Goal: Information Seeking & Learning: Learn about a topic

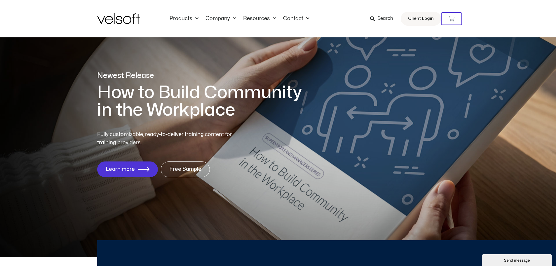
click at [382, 21] on span "Search" at bounding box center [385, 19] width 16 height 8
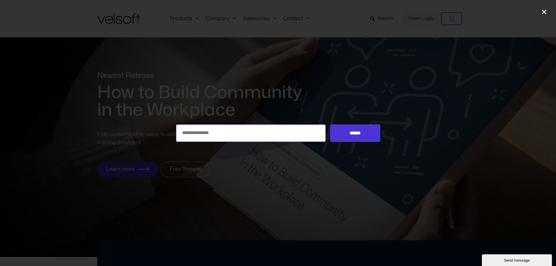
click at [257, 134] on input "Search for:" at bounding box center [251, 133] width 150 height 18
type input "**********"
click at [352, 137] on input "******" at bounding box center [355, 133] width 50 height 18
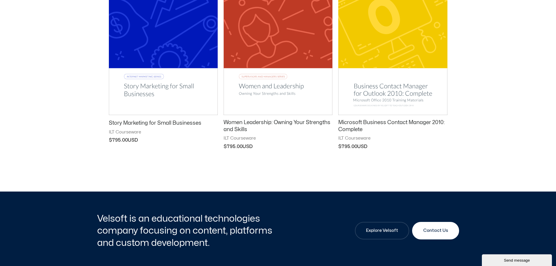
click at [159, 102] on img at bounding box center [163, 38] width 109 height 154
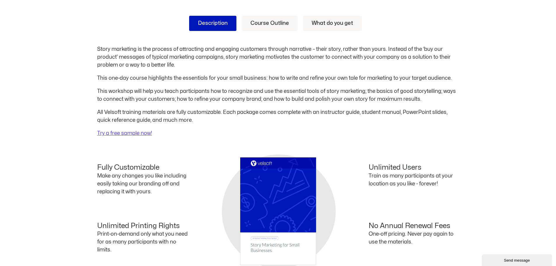
scroll to position [292, 0]
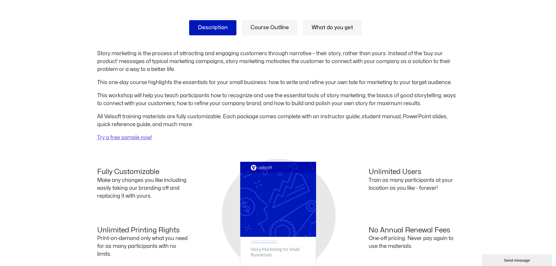
click at [209, 123] on p "All Velsoft training materials are fully customizable. Each package comes compl…" at bounding box center [278, 121] width 362 height 16
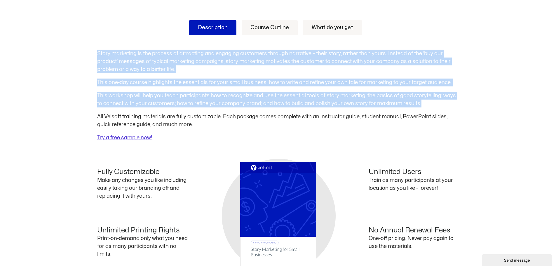
drag, startPoint x: 428, startPoint y: 103, endPoint x: 83, endPoint y: 52, distance: 348.5
click at [83, 52] on div "Description Course Outline What do you get Story marketing is the process of at…" at bounding box center [278, 165] width 556 height 325
copy div "Story marketing is the process of attracting and engaging customers through nar…"
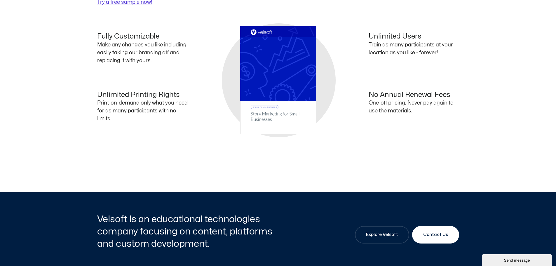
scroll to position [438, 0]
